Goal: Information Seeking & Learning: Check status

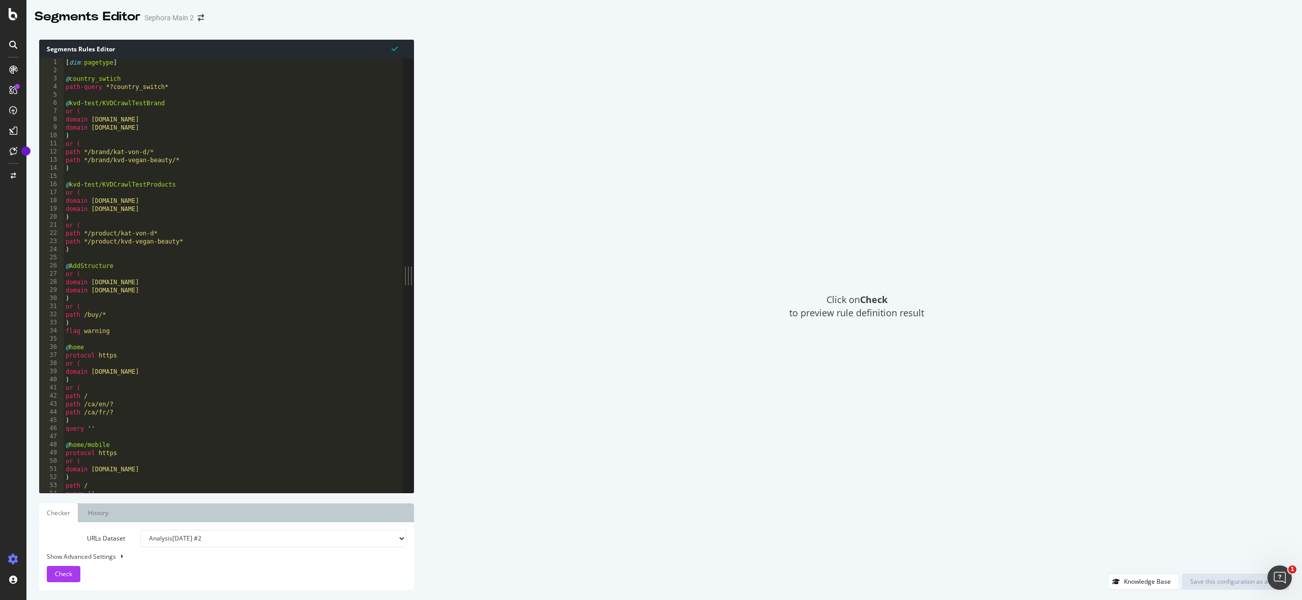
click at [252, 207] on div "[ dim : pagetype ] @ country_swtich path-query *?country_switch* @ kvd-test/KVD…" at bounding box center [233, 283] width 339 height 451
click at [118, 168] on div "[ dim : pagetype ] @ country_swtich path-query *?country_switch* @ kvd-test/KVD…" at bounding box center [233, 283] width 339 height 451
click at [97, 64] on div "[ dim : pagetype ] @ country_swtich path-query *?country_switch* @ kvd-test/KVD…" at bounding box center [233, 283] width 339 height 451
click at [99, 77] on div "[ dim : pagetype ] @ country_swtich path-query *?country_switch* @ kvd-test/KVD…" at bounding box center [233, 283] width 339 height 451
type textarea "@country_swtich"
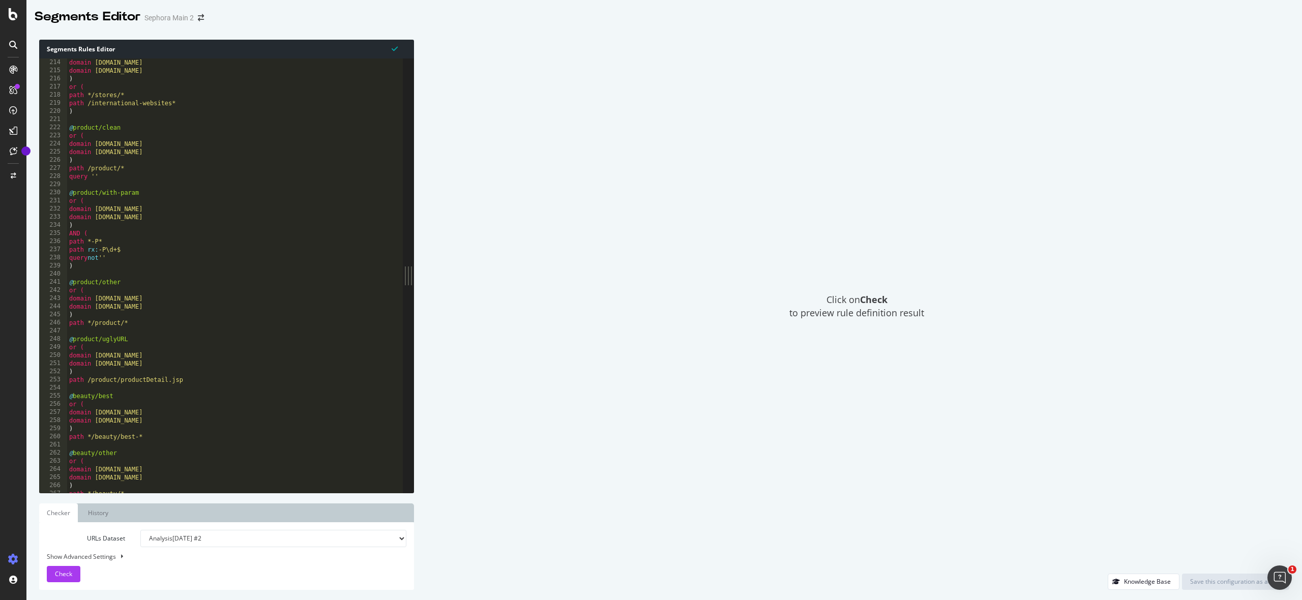
scroll to position [940, 0]
click at [123, 559] on button at bounding box center [121, 556] width 8 height 11
select select "5000"
select select "100"
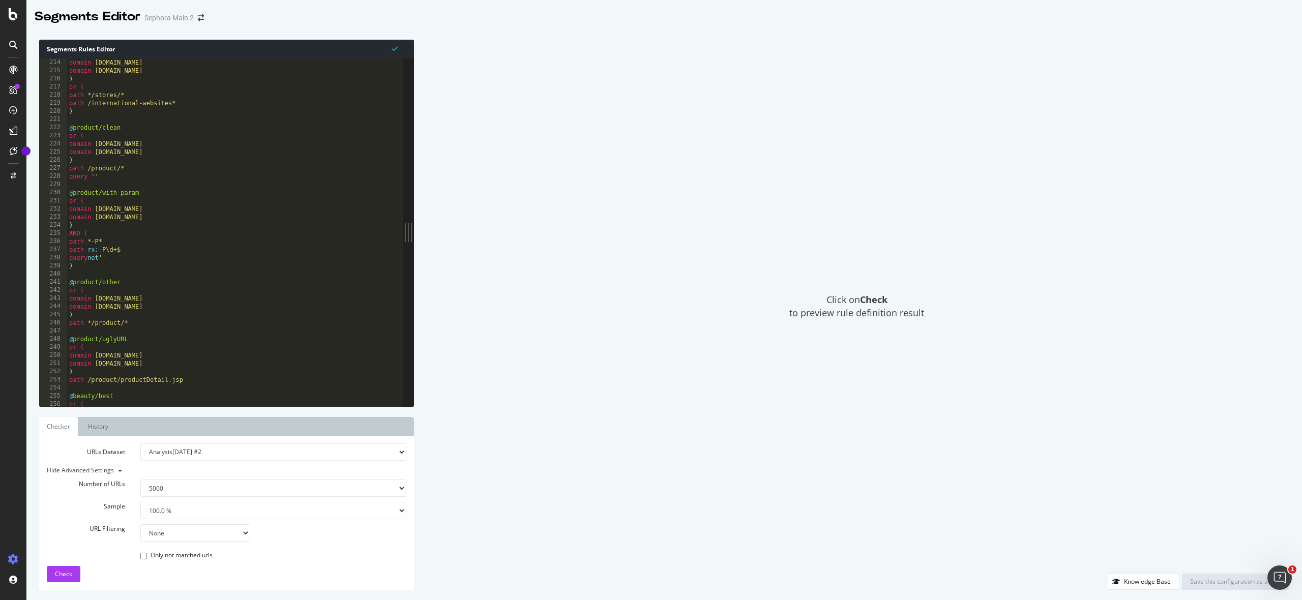
click at [668, 350] on div "Click on Check to preview rule definition result" at bounding box center [856, 307] width 865 height 534
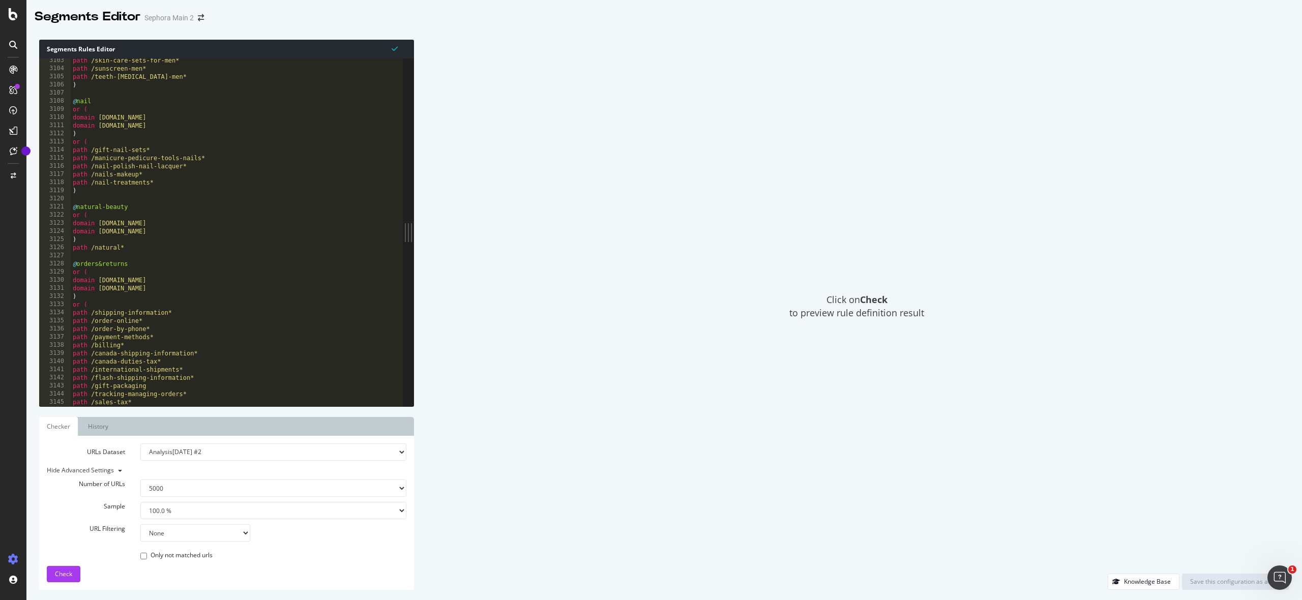
scroll to position [16315, 0]
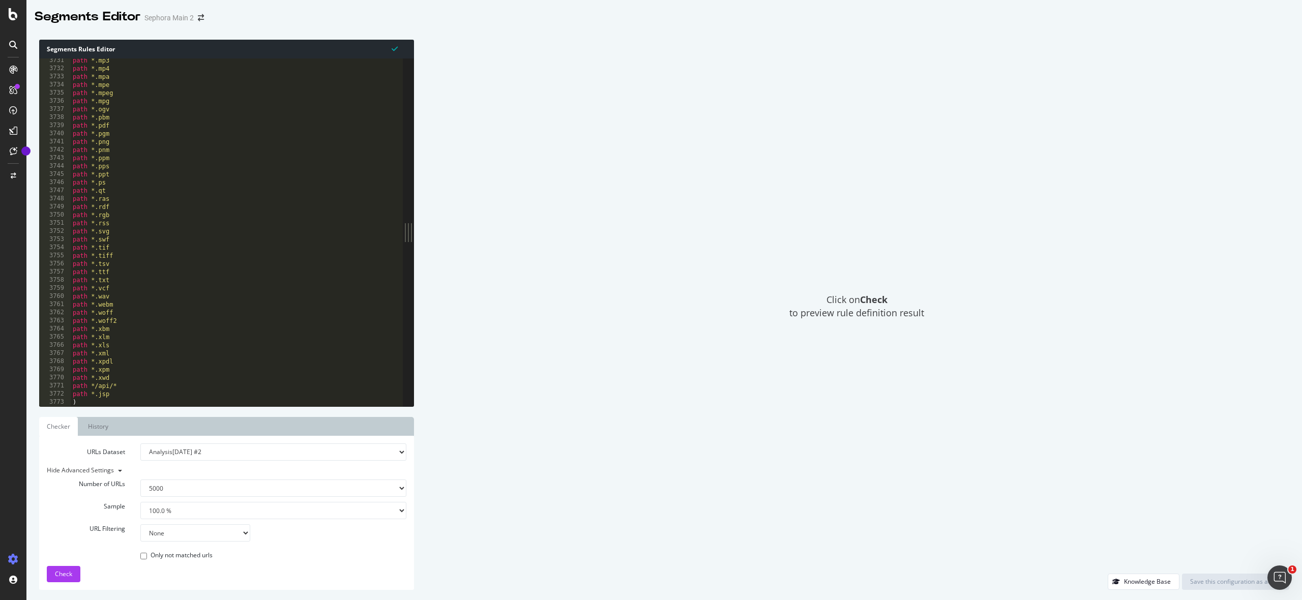
click at [158, 402] on div "path *.mp3 path *.mp4 path *.mpa path *.mpe path *.mpeg path *.mpg path *.ogv p…" at bounding box center [237, 238] width 333 height 364
type textarea ")"
type textarea "{"
type textarea "["
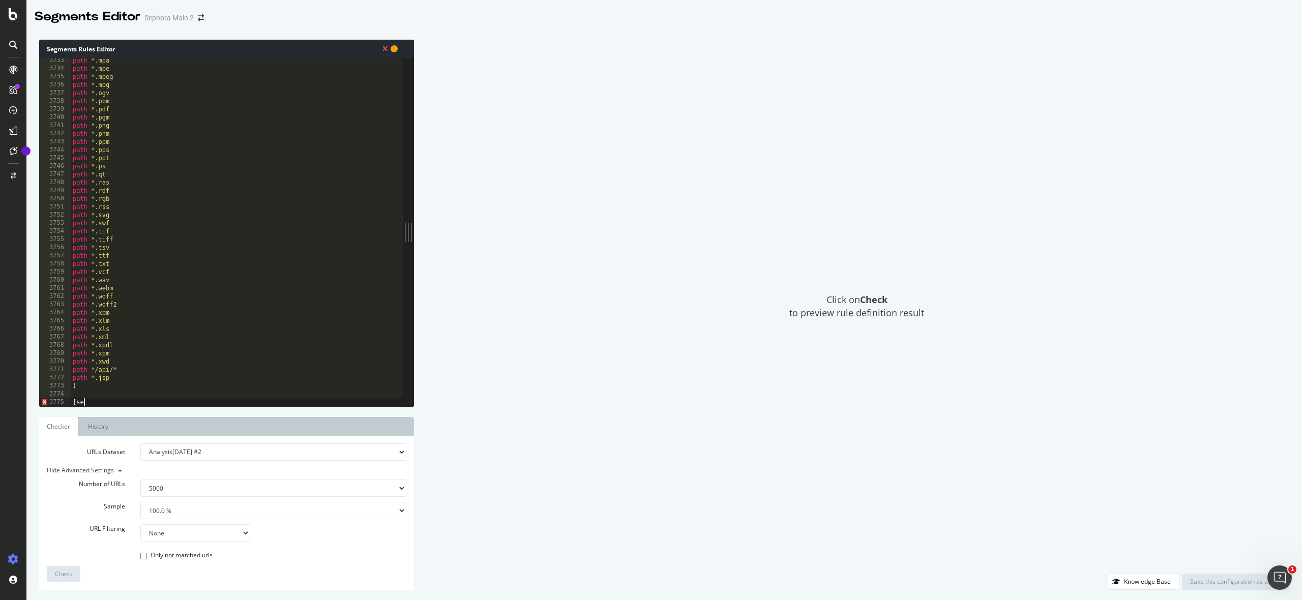
type textarea "["
click at [398, 50] on icon at bounding box center [394, 48] width 7 height 7
click at [130, 401] on div "path *.mpa path *.mpe path *.mpeg path *.mpg path *.ogv path *.pbm path *.pdf p…" at bounding box center [237, 238] width 333 height 364
type textarea "f"
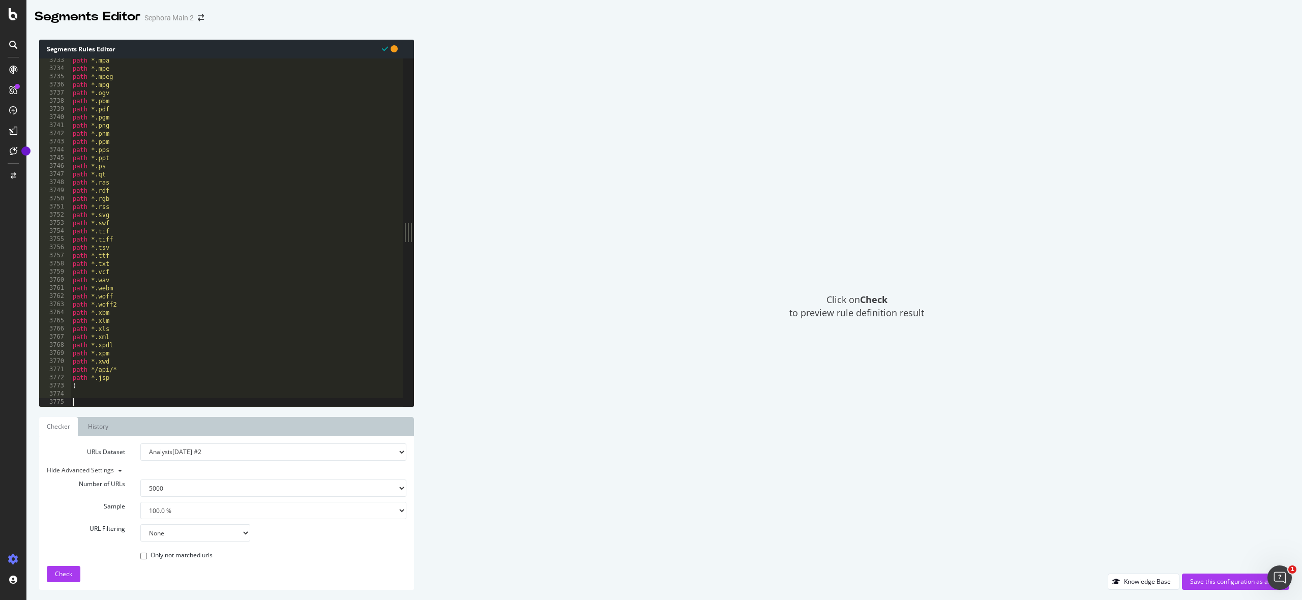
click at [396, 51] on icon at bounding box center [394, 48] width 7 height 7
click at [384, 50] on icon at bounding box center [385, 48] width 6 height 7
click at [196, 395] on div "path *.mpa path *.mpe path *.mpeg path *.mpg path *.ogv path *.pbm path *.pdf p…" at bounding box center [237, 238] width 333 height 364
type textarea "["
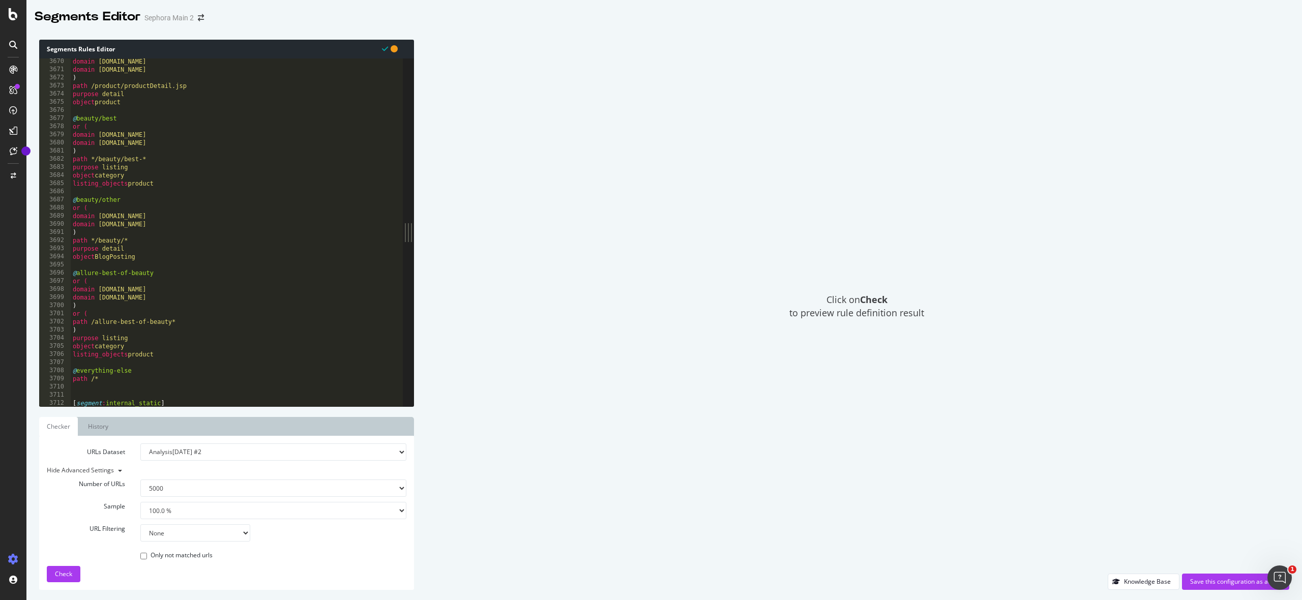
scroll to position [16315, 0]
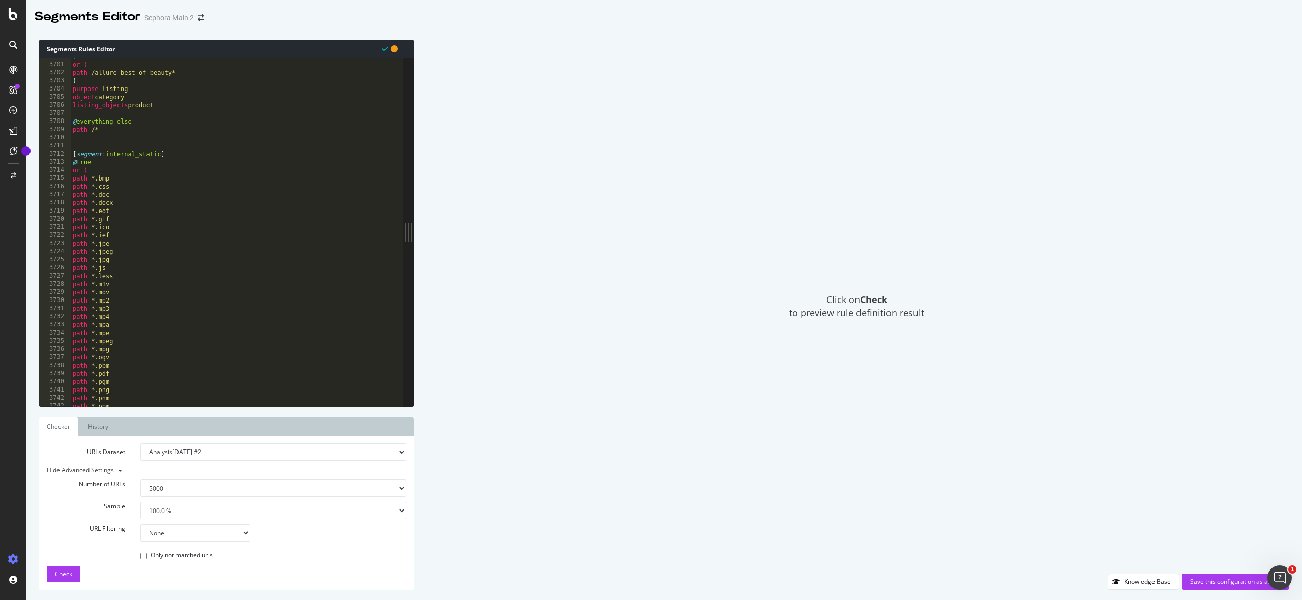
click at [89, 154] on div ") or ( path /allure-best-of-beauty* ) purpose listing object category listing_o…" at bounding box center [237, 234] width 333 height 364
type textarea "[segment:internal_static]"
drag, startPoint x: 72, startPoint y: 154, endPoint x: 184, endPoint y: 158, distance: 111.5
click at [184, 158] on div ") or ( path /allure-best-of-beauty* ) purpose listing object category listing_o…" at bounding box center [237, 234] width 333 height 364
click at [120, 404] on div "path *.mp4 path *.mpa path *.mpe path *.mpeg path *.mpg path *.ogv path *.pbm p…" at bounding box center [237, 238] width 333 height 364
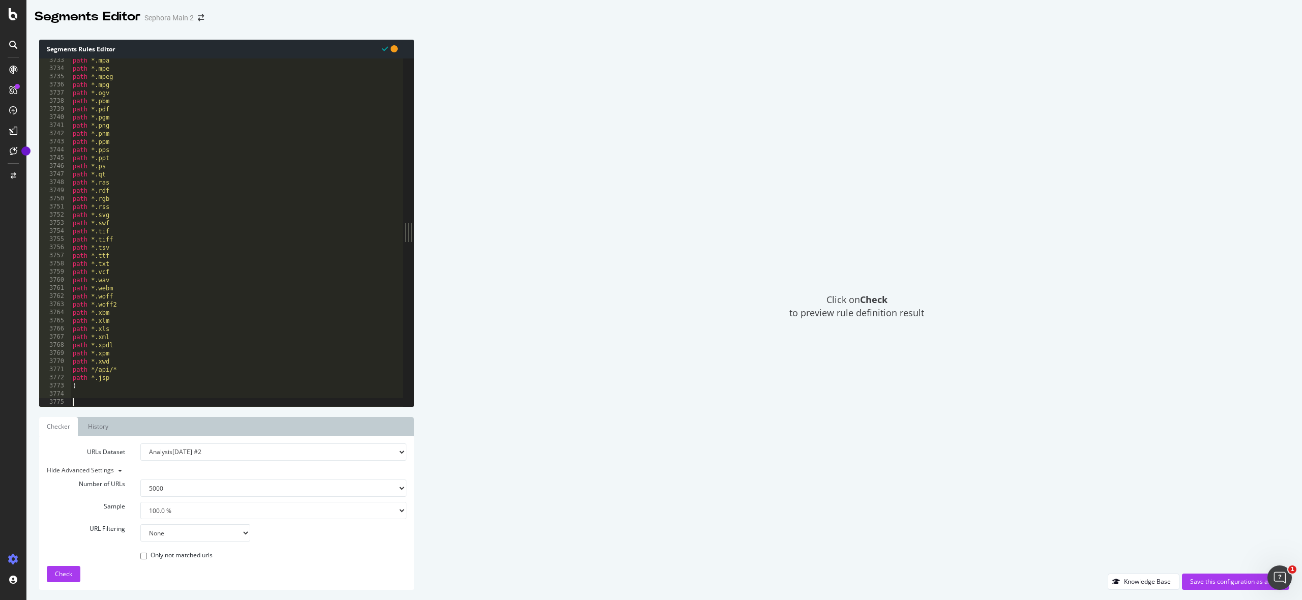
paste textarea "[segment:internal_static]"
click at [160, 405] on div "path *.mpa path *.mpe path *.mpeg path *.mpg path *.ogv path *.pbm path *.pdf p…" at bounding box center [237, 238] width 333 height 364
click at [105, 403] on div "path *.mpa path *.mpe path *.mpeg path *.mpg path *.ogv path *.pbm path *.pdf p…" at bounding box center [237, 238] width 333 height 364
drag, startPoint x: 101, startPoint y: 403, endPoint x: 108, endPoint y: 403, distance: 6.6
click at [108, 403] on div "path *.mpa path *.mpe path *.mpeg path *.mpg path *.ogv path *.pbm path *.pdf p…" at bounding box center [237, 238] width 333 height 364
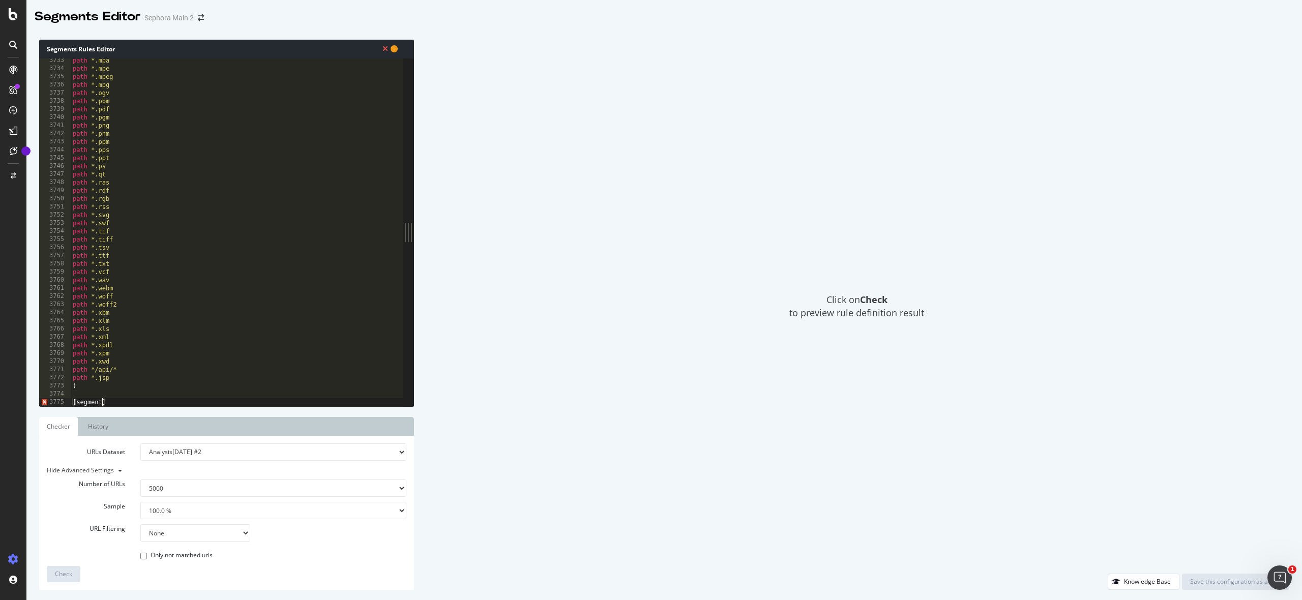
paste textarea ":SmartIndex"
type textarea "[segment:SmartIndex]"
click at [122, 399] on div "path *.mpa path *.mpe path *.mpeg path *.mpg path *.ogv path *.pbm path *.pdf p…" at bounding box center [237, 238] width 333 height 364
click at [172, 398] on div "path *.mpa path *.mpe path *.mpeg path *.mpg path *.ogv path *.pbm path *.pdf p…" at bounding box center [237, 238] width 333 height 364
drag, startPoint x: 158, startPoint y: 403, endPoint x: 69, endPoint y: 401, distance: 89.0
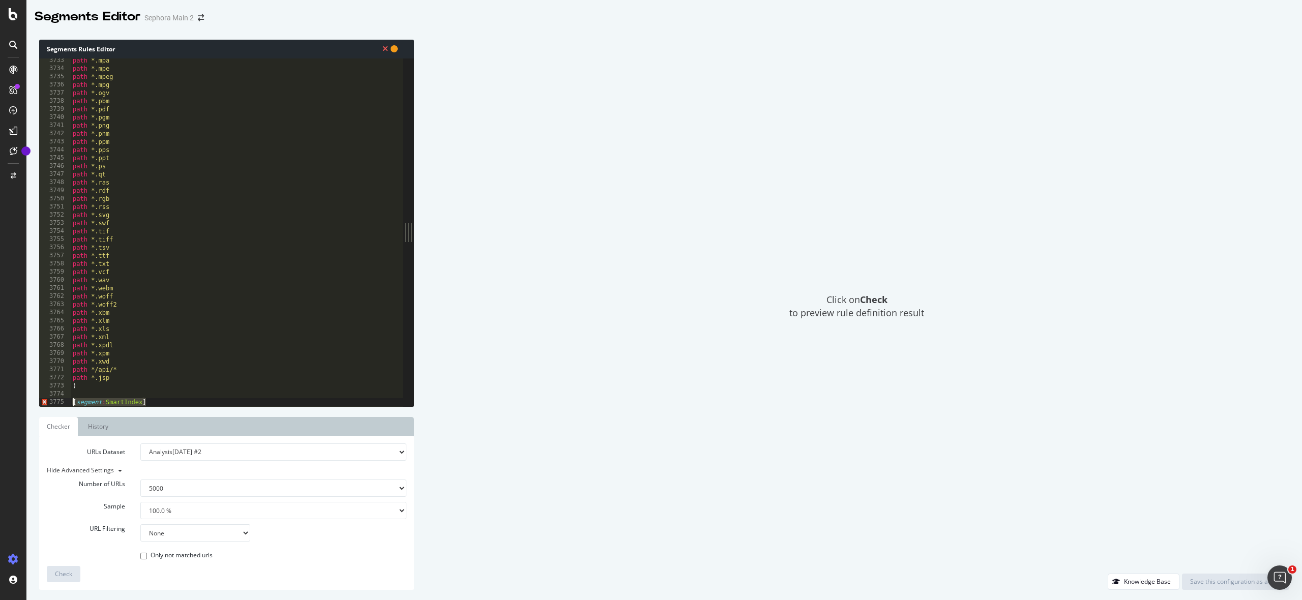
click at [69, 401] on div "3733 3734 3735 3736 3737 3738 3739 3740 3741 3742 3743 3744 3745 3746 3747 3748…" at bounding box center [221, 232] width 364 height 348
type textarea "[segment:SmartIndex]"
click at [127, 392] on div "path *.mp4 path *.mpa path *.mpe path *.mpeg path *.mpg path *.ogv path *.pbm p…" at bounding box center [237, 238] width 333 height 364
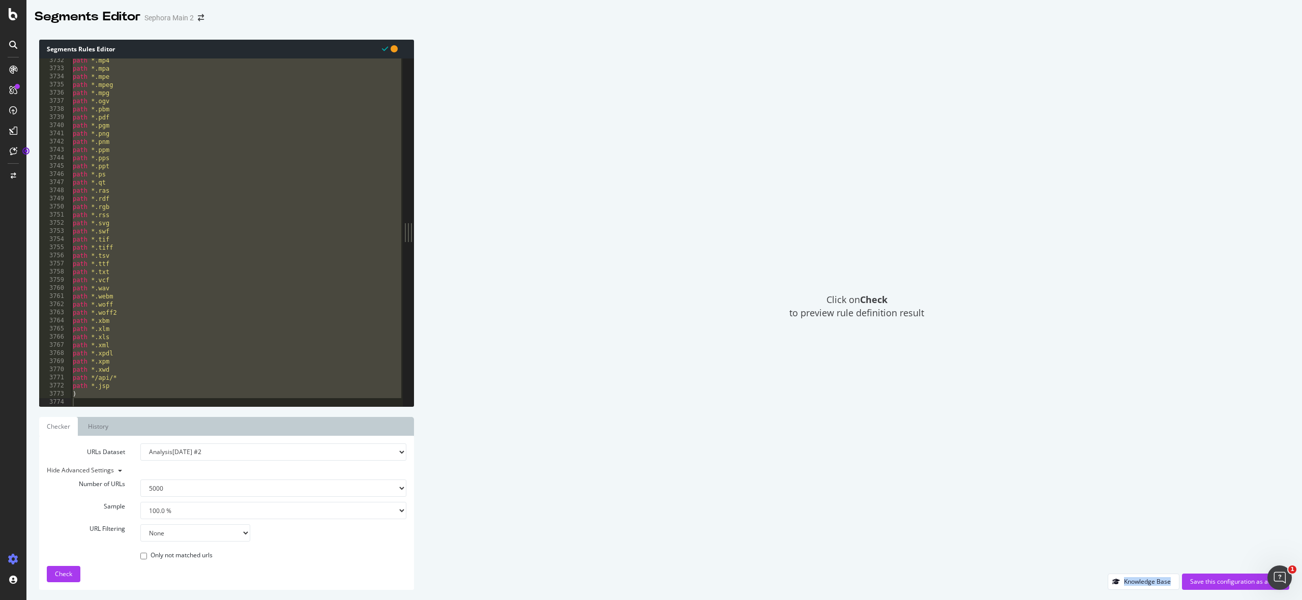
click at [171, 389] on div "path *.mp4 path *.mpa path *.mpe path *.mpeg path *.mpg path *.ogv path *.pbm p…" at bounding box center [237, 238] width 333 height 364
type textarea "path *.jsp"
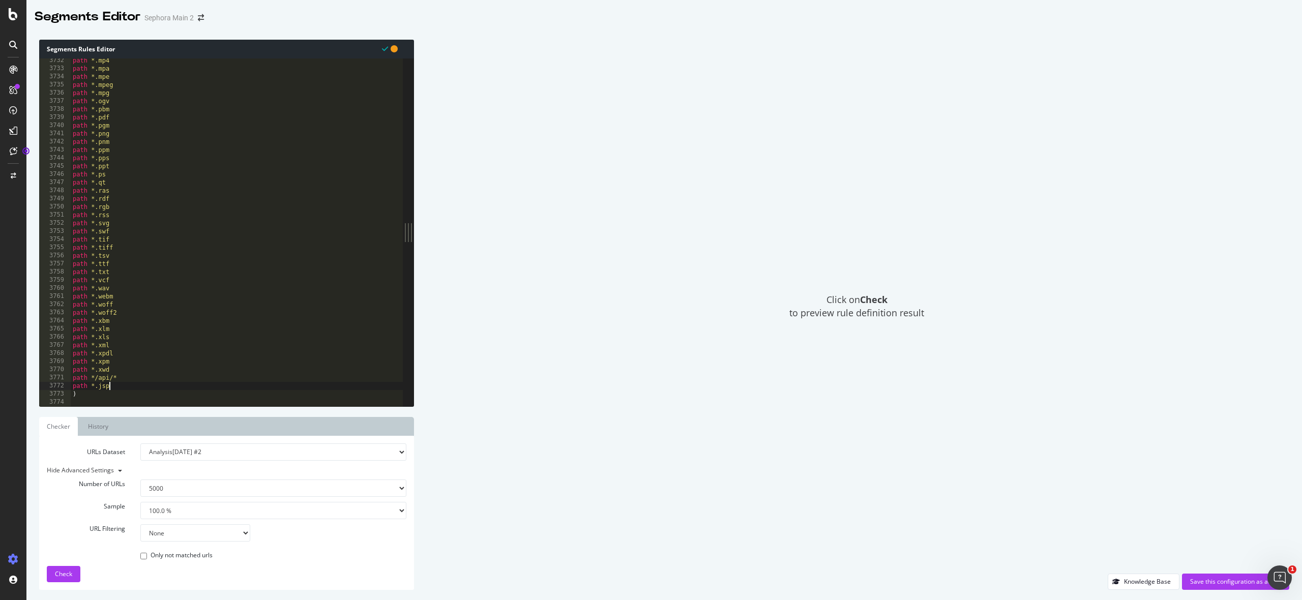
click at [164, 402] on div "path *.mp4 path *.mpa path *.mpe path *.mpeg path *.mpg path *.ogv path *.pbm p…" at bounding box center [237, 238] width 333 height 364
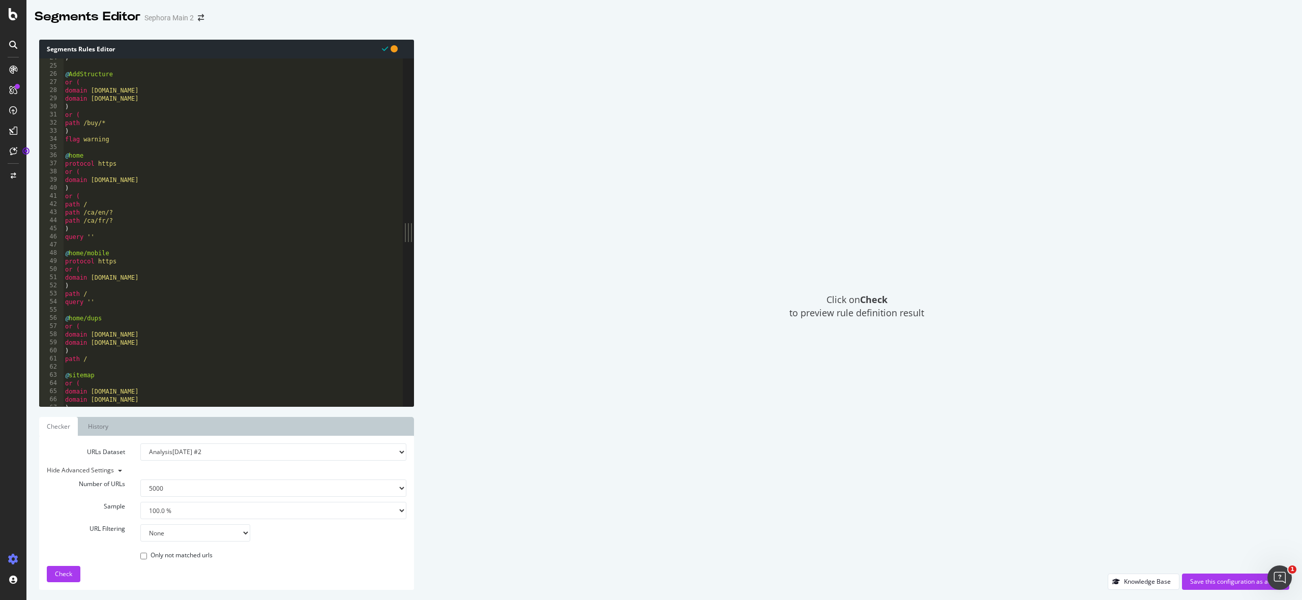
scroll to position [157, 0]
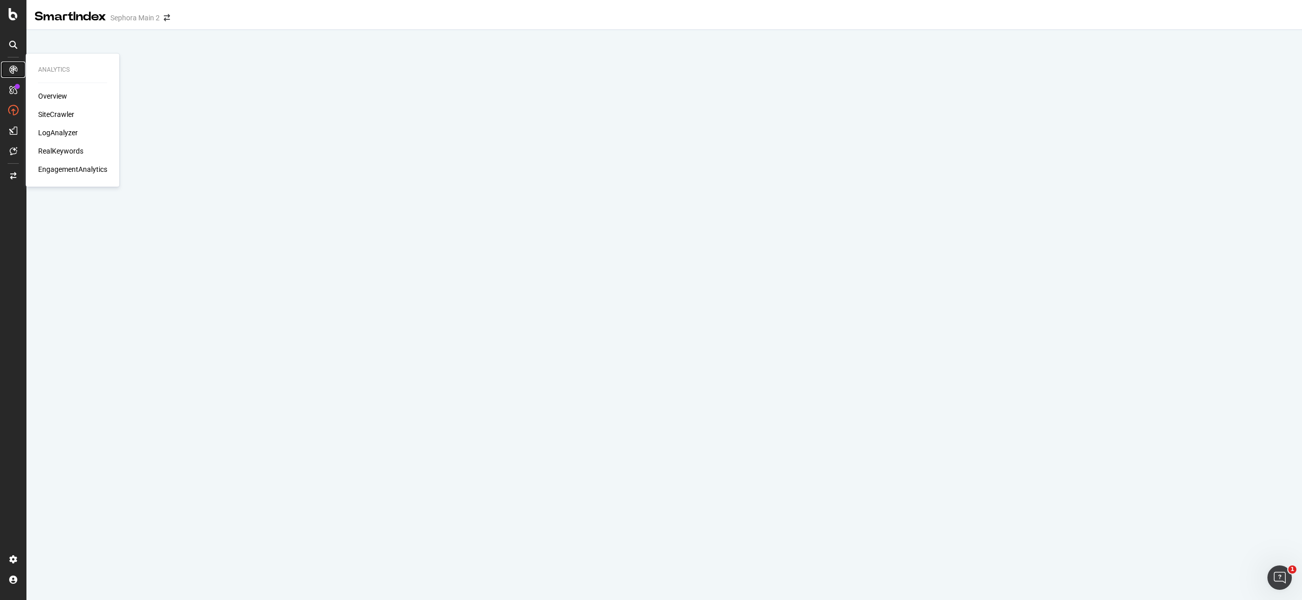
click at [15, 68] on icon at bounding box center [13, 70] width 8 height 8
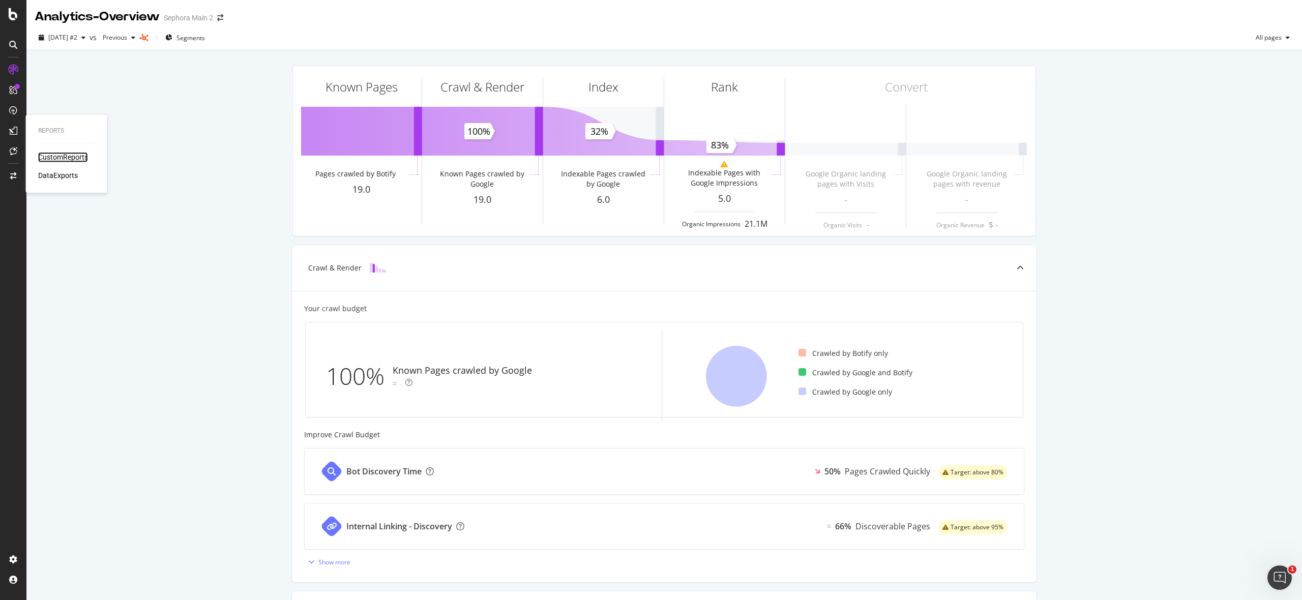
click at [57, 160] on div "CustomReports" at bounding box center [63, 157] width 50 height 10
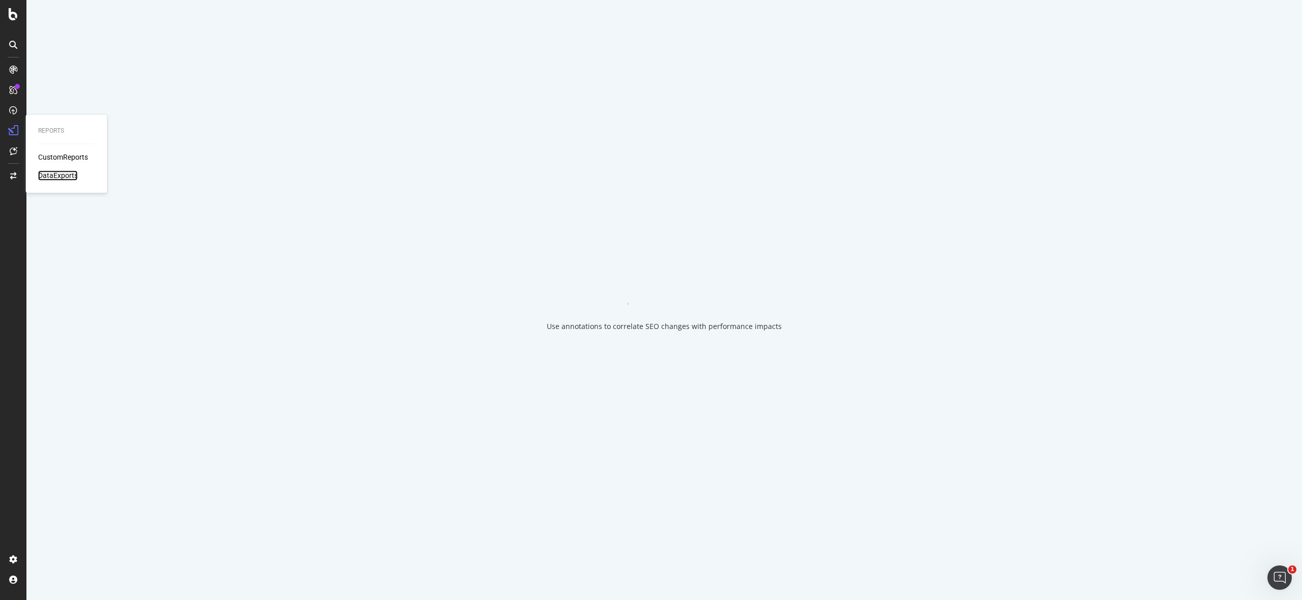
click at [57, 180] on div "DataExports" at bounding box center [58, 175] width 40 height 10
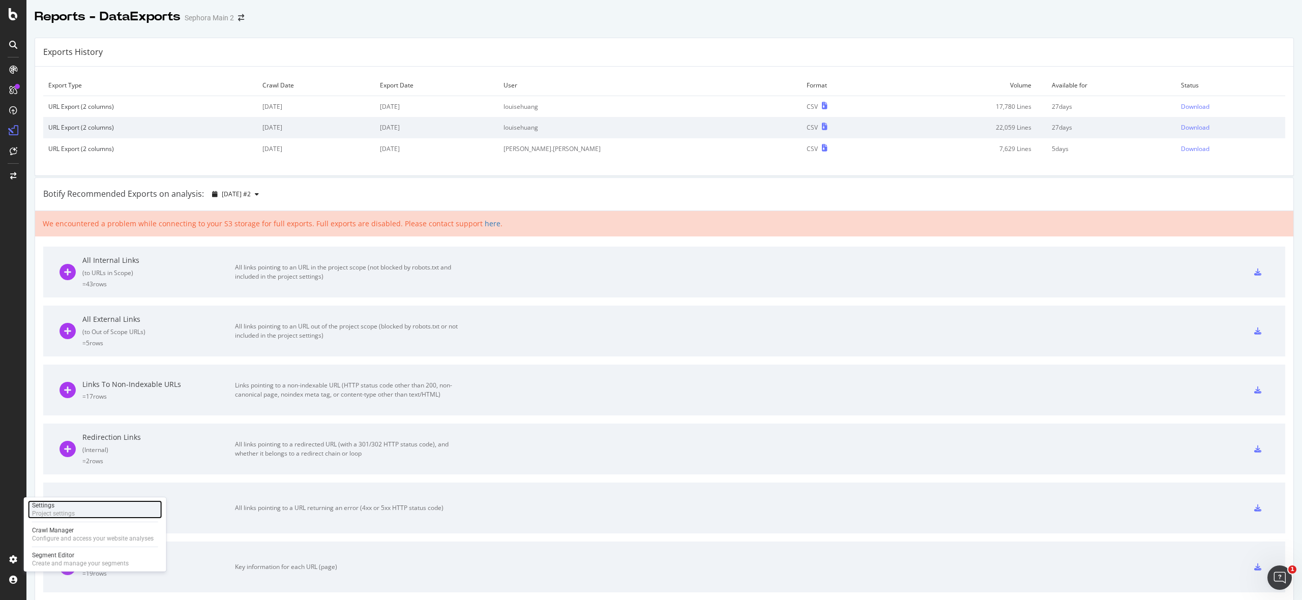
click at [68, 511] on div "Project settings" at bounding box center [53, 514] width 43 height 8
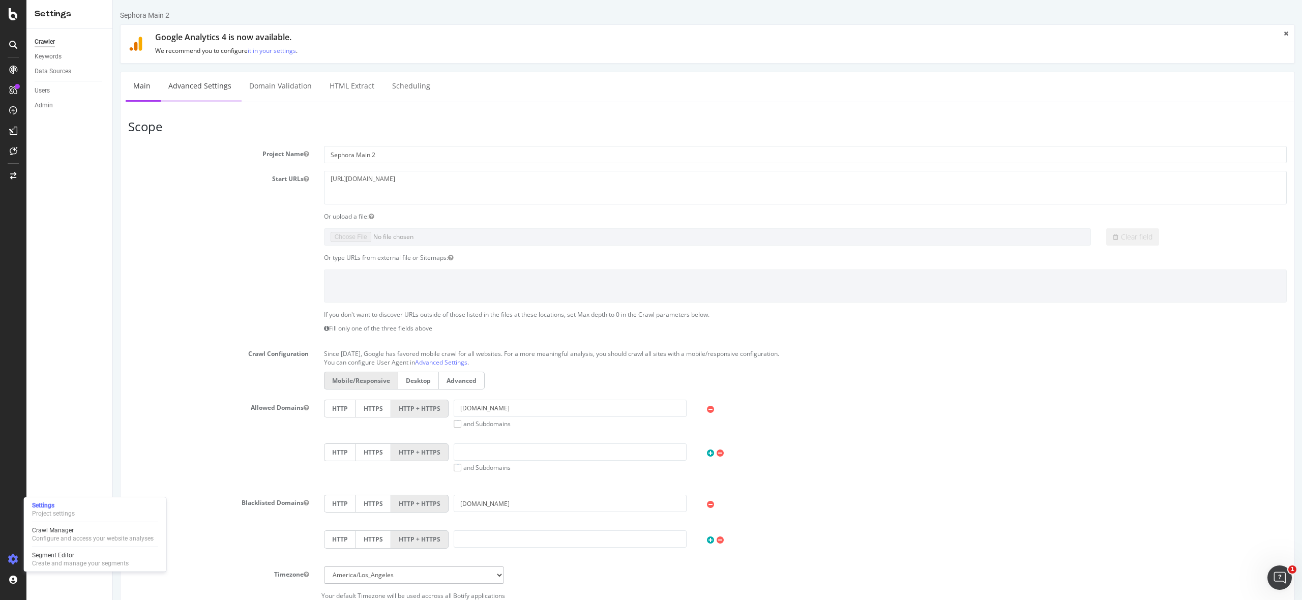
click at [195, 91] on link "Advanced Settings" at bounding box center [200, 86] width 78 height 28
click at [55, 67] on div "Data Sources" at bounding box center [53, 71] width 37 height 11
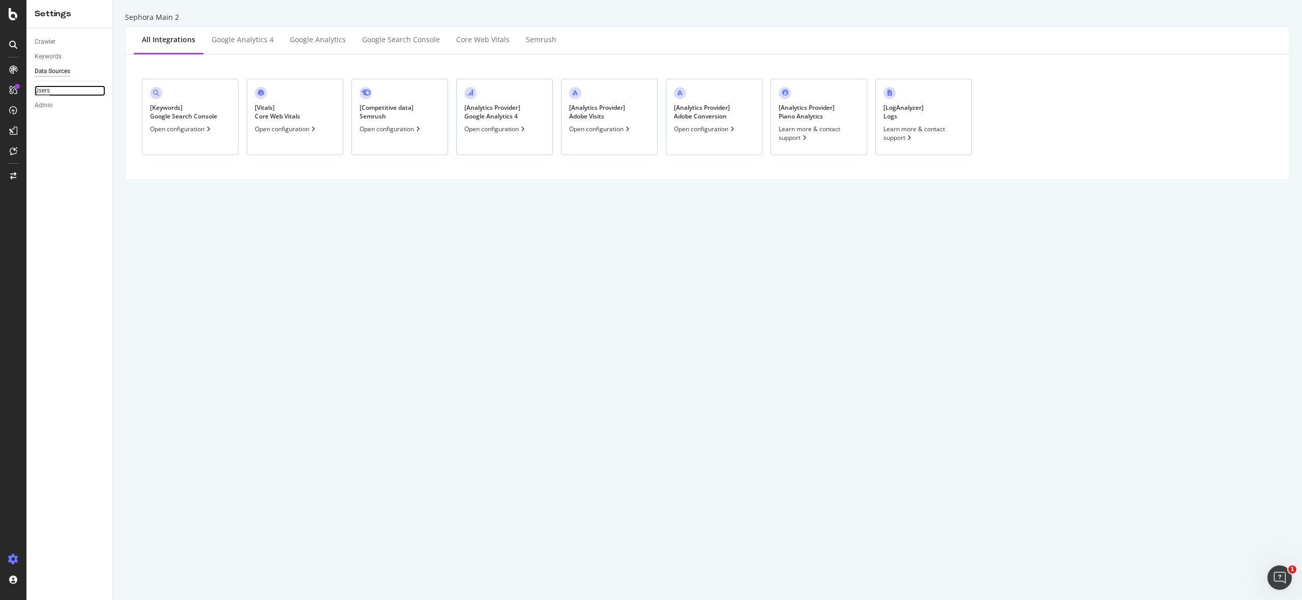
click at [46, 85] on div "Users" at bounding box center [42, 90] width 15 height 11
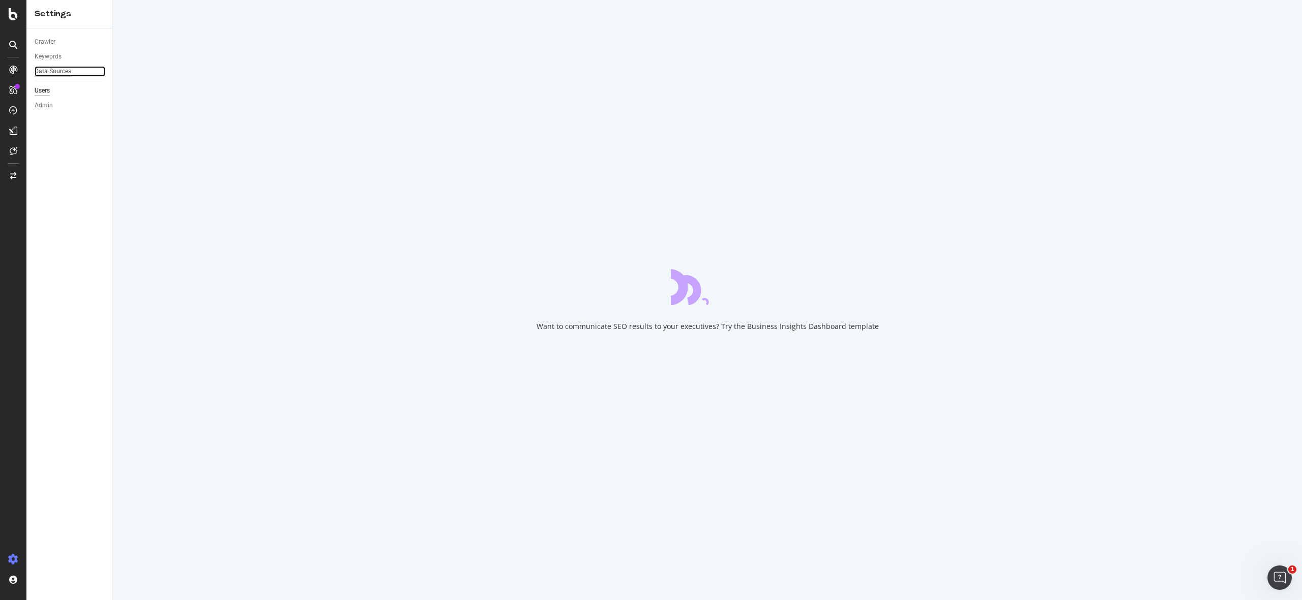
click at [48, 70] on div "Data Sources" at bounding box center [53, 71] width 37 height 11
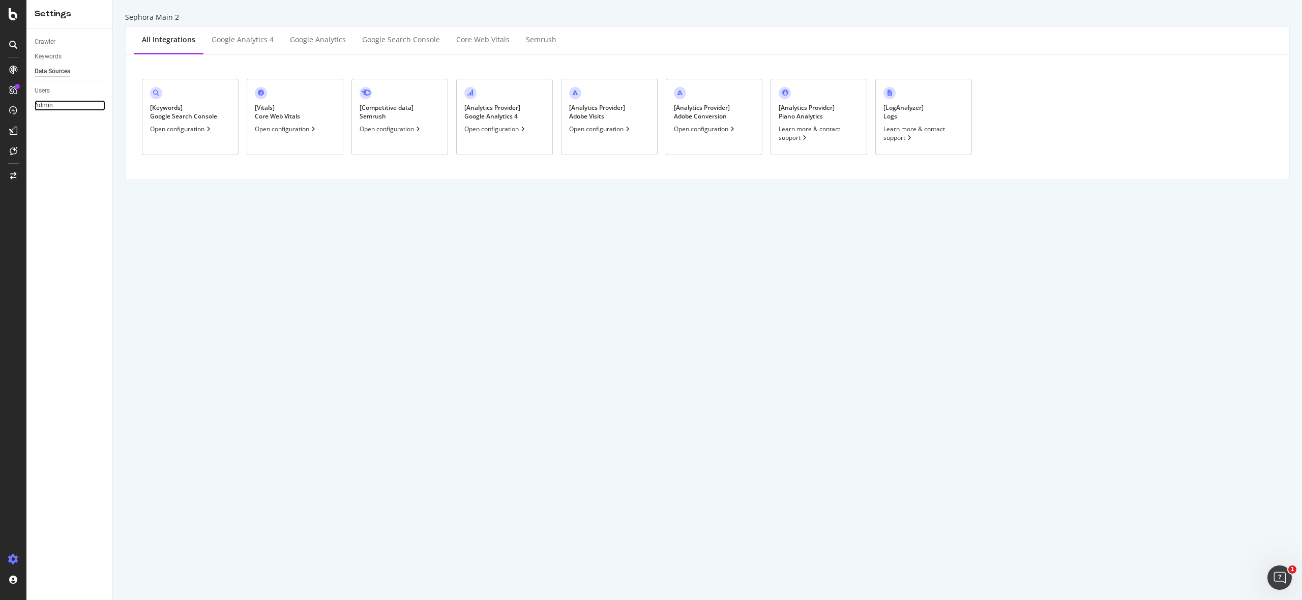
click at [43, 102] on div "Admin" at bounding box center [44, 105] width 18 height 11
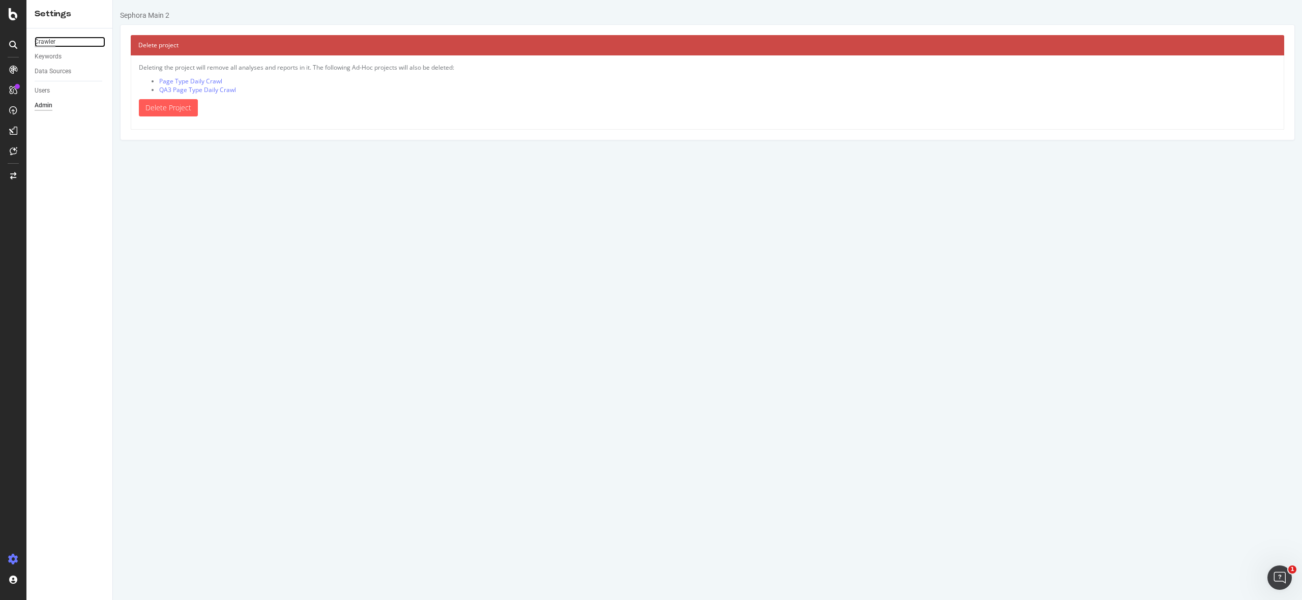
click at [45, 41] on div "Crawler" at bounding box center [45, 42] width 21 height 11
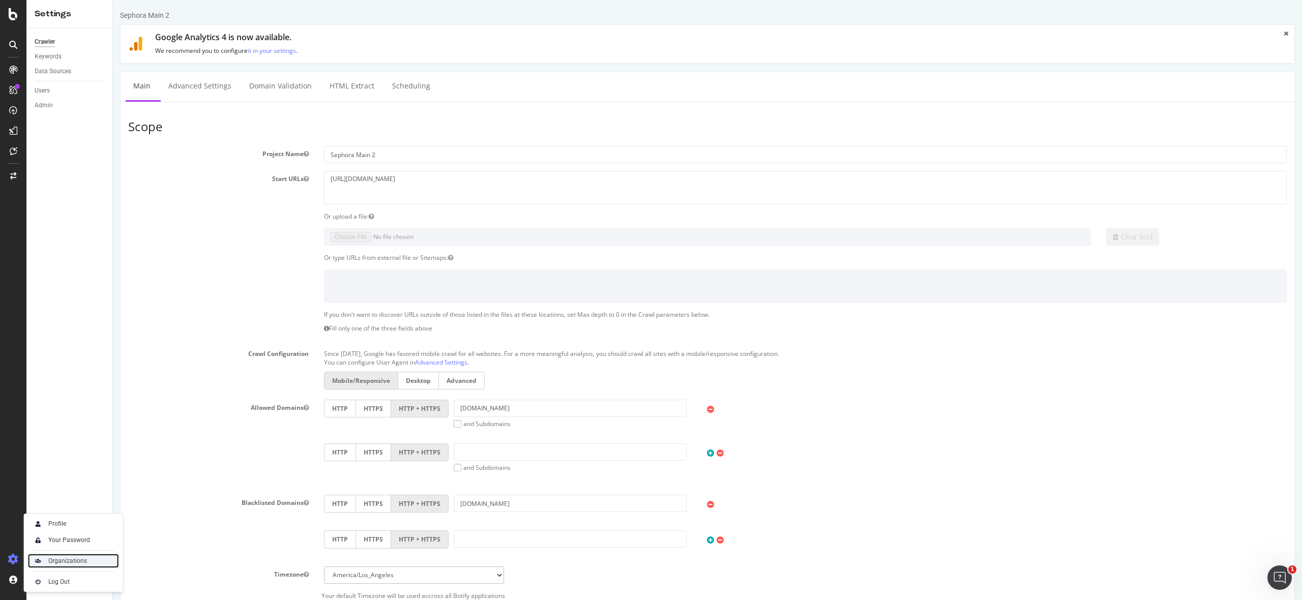
click at [70, 557] on div "Organizations" at bounding box center [67, 561] width 39 height 8
click at [55, 114] on div "SiteCrawler" at bounding box center [56, 114] width 36 height 10
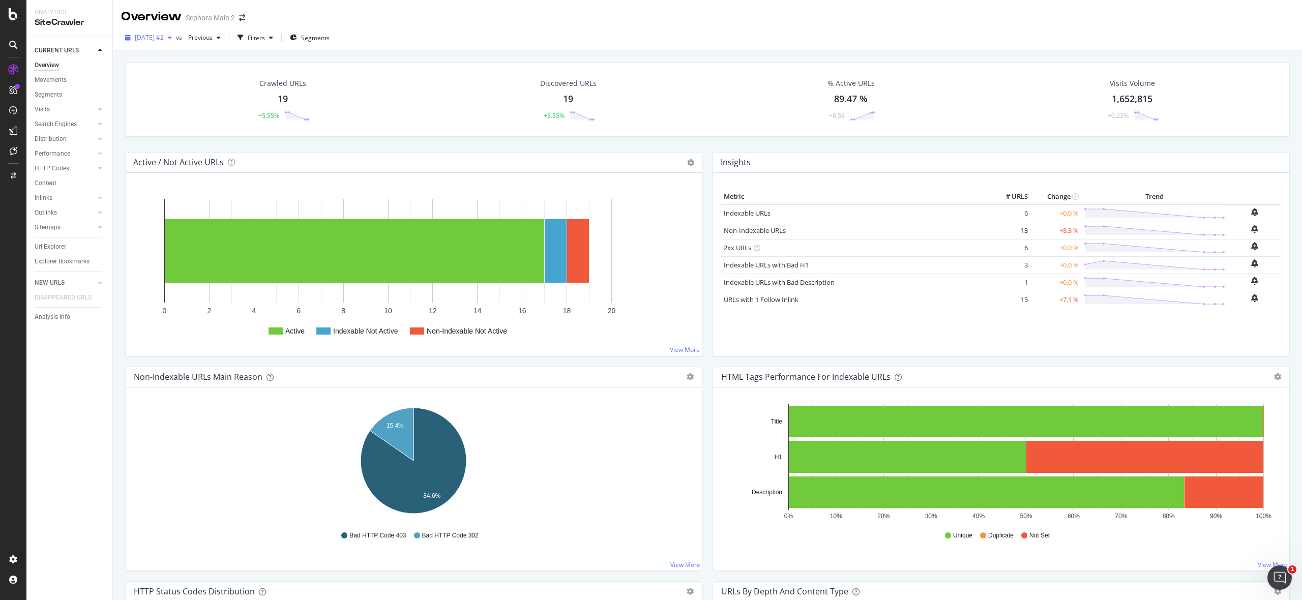
click at [164, 39] on span "[DATE] #2" at bounding box center [149, 37] width 29 height 9
click at [161, 127] on div "[DATE]" at bounding box center [163, 130] width 54 height 9
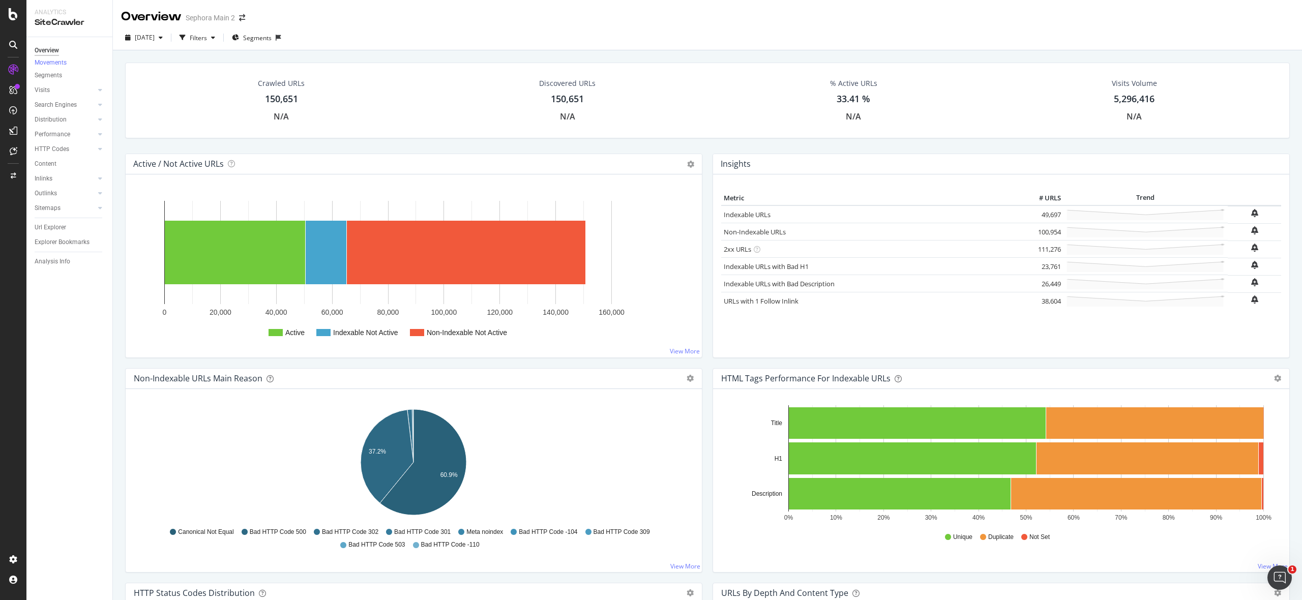
click at [277, 98] on div "150,651" at bounding box center [281, 99] width 33 height 13
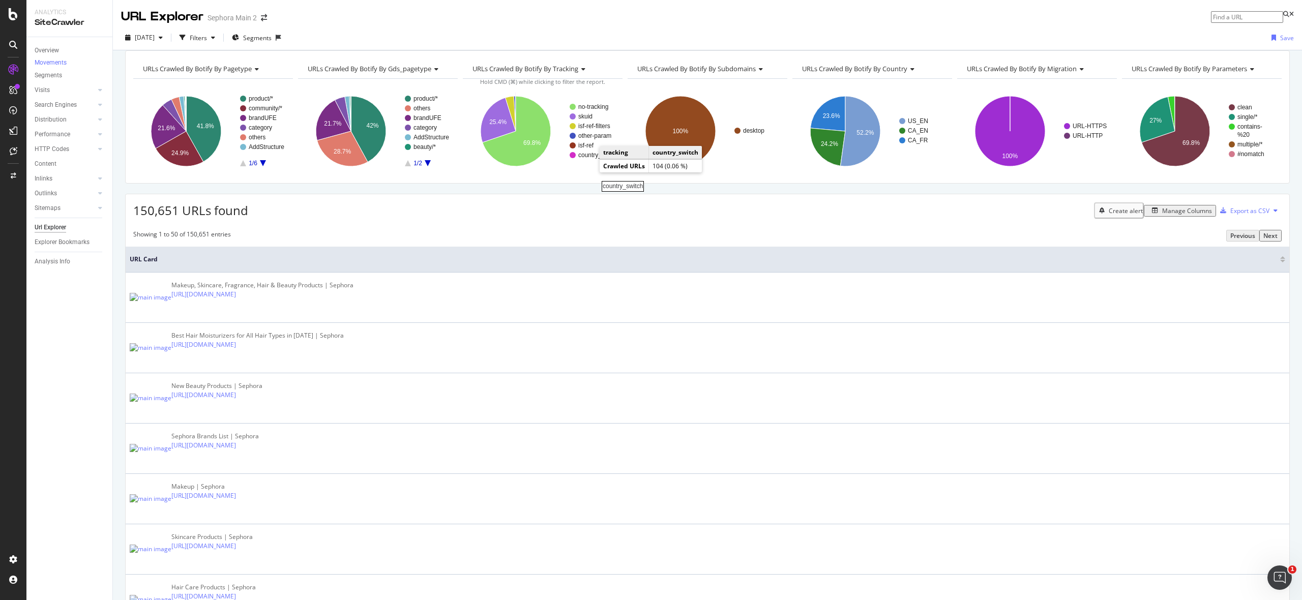
click at [590, 158] on rect "A chart." at bounding box center [596, 155] width 37 height 6
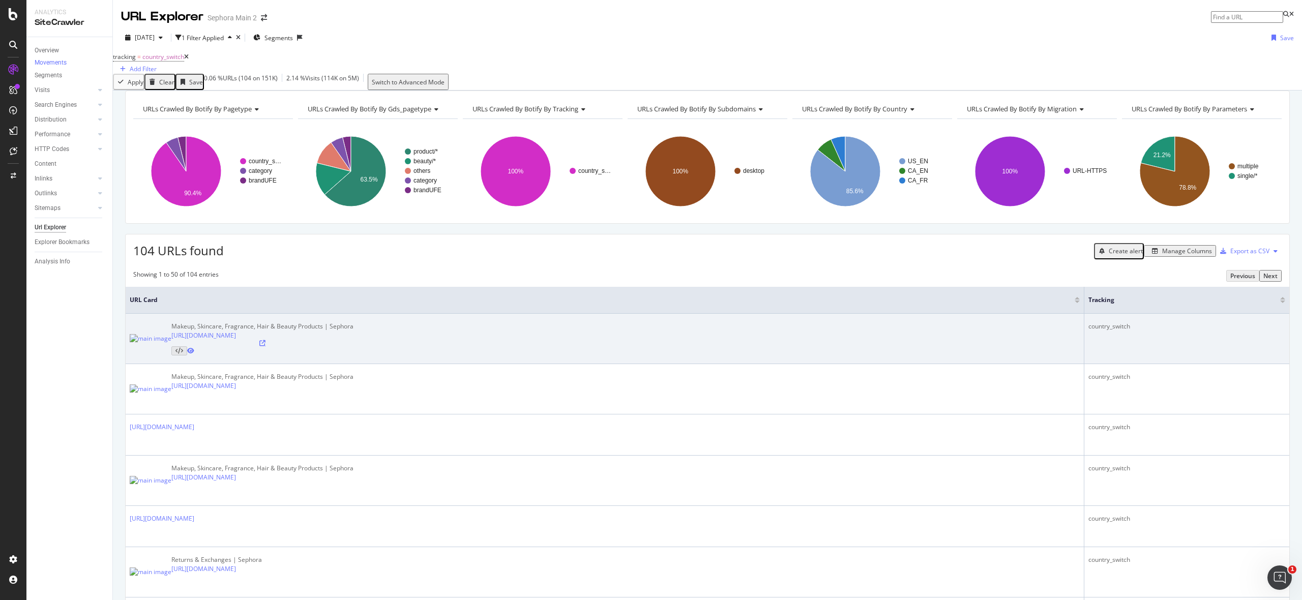
click at [265, 346] on icon at bounding box center [262, 343] width 6 height 6
